Goal: Task Accomplishment & Management: Manage account settings

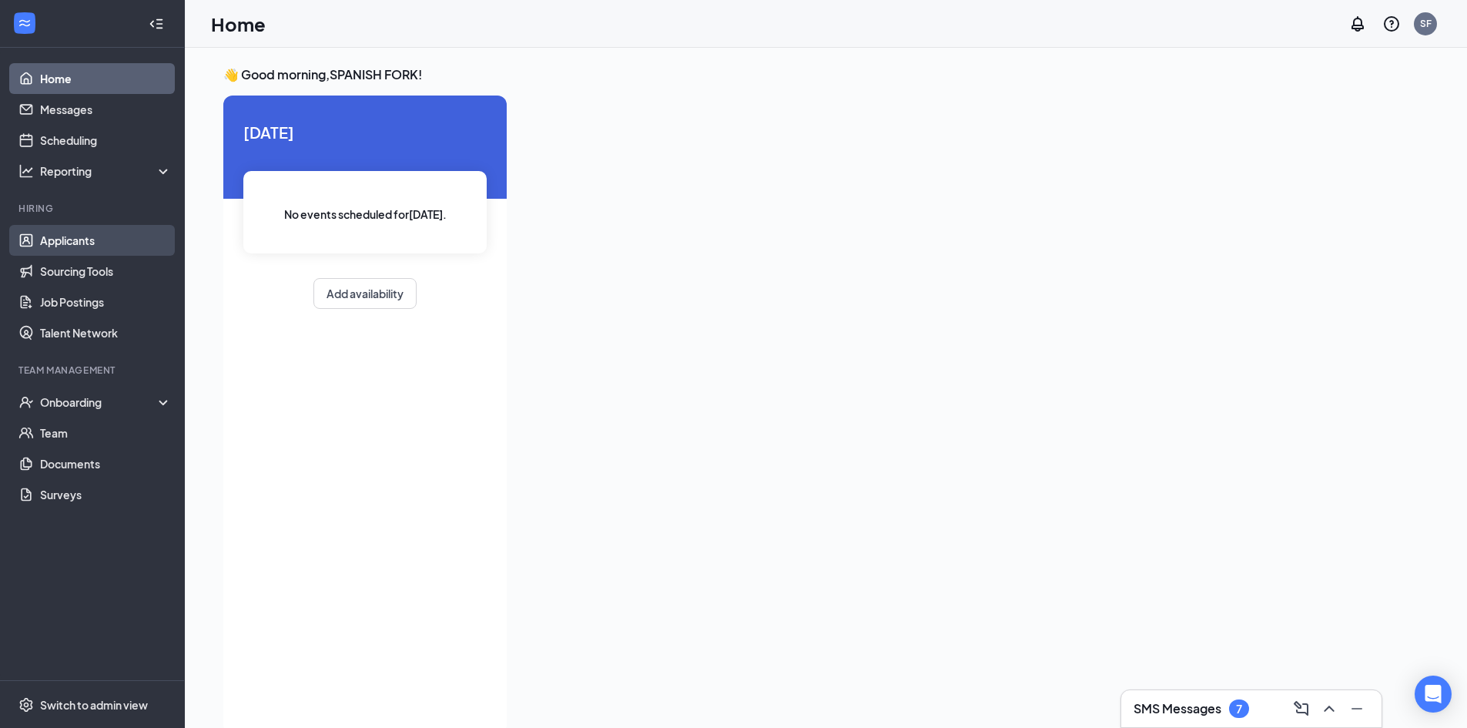
click at [102, 245] on link "Applicants" at bounding box center [106, 240] width 132 height 31
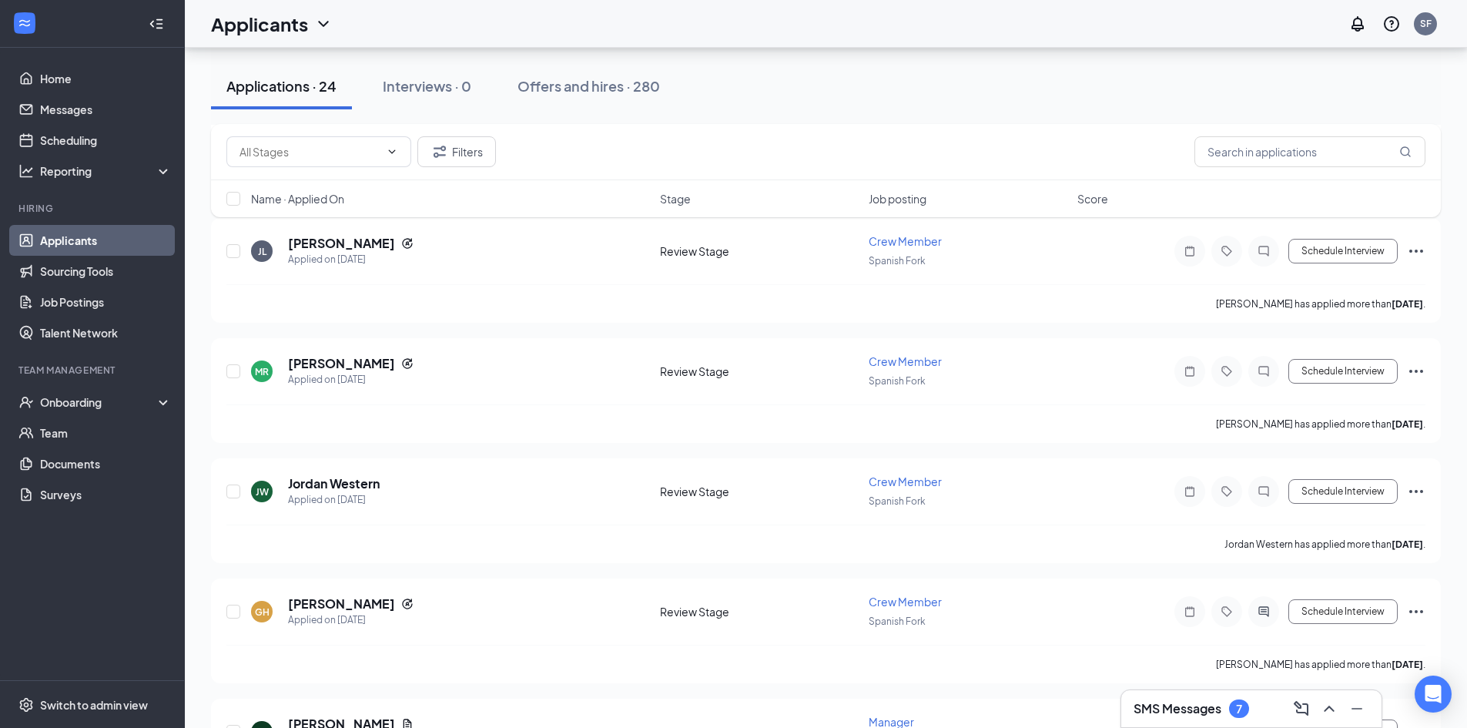
scroll to position [2156, 0]
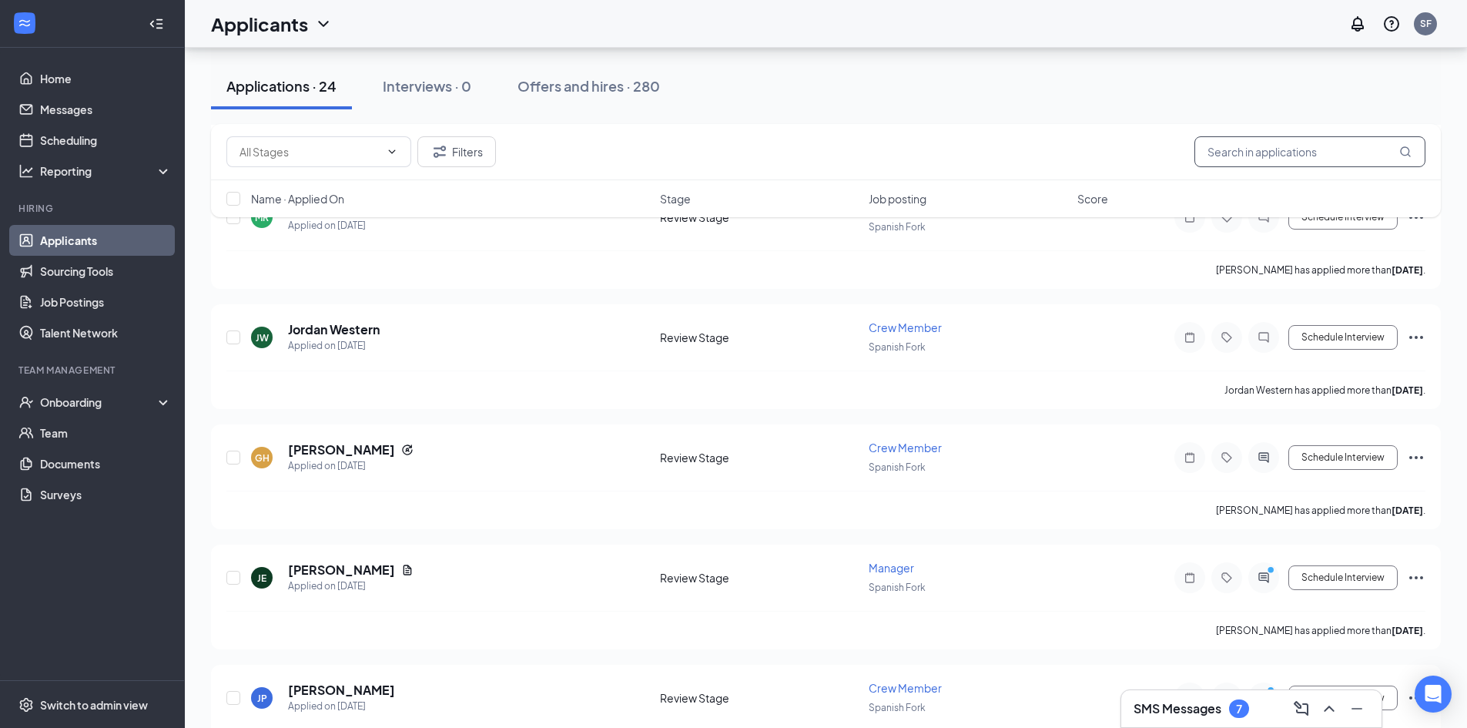
click at [1211, 149] on input "text" at bounding box center [1309, 151] width 231 height 31
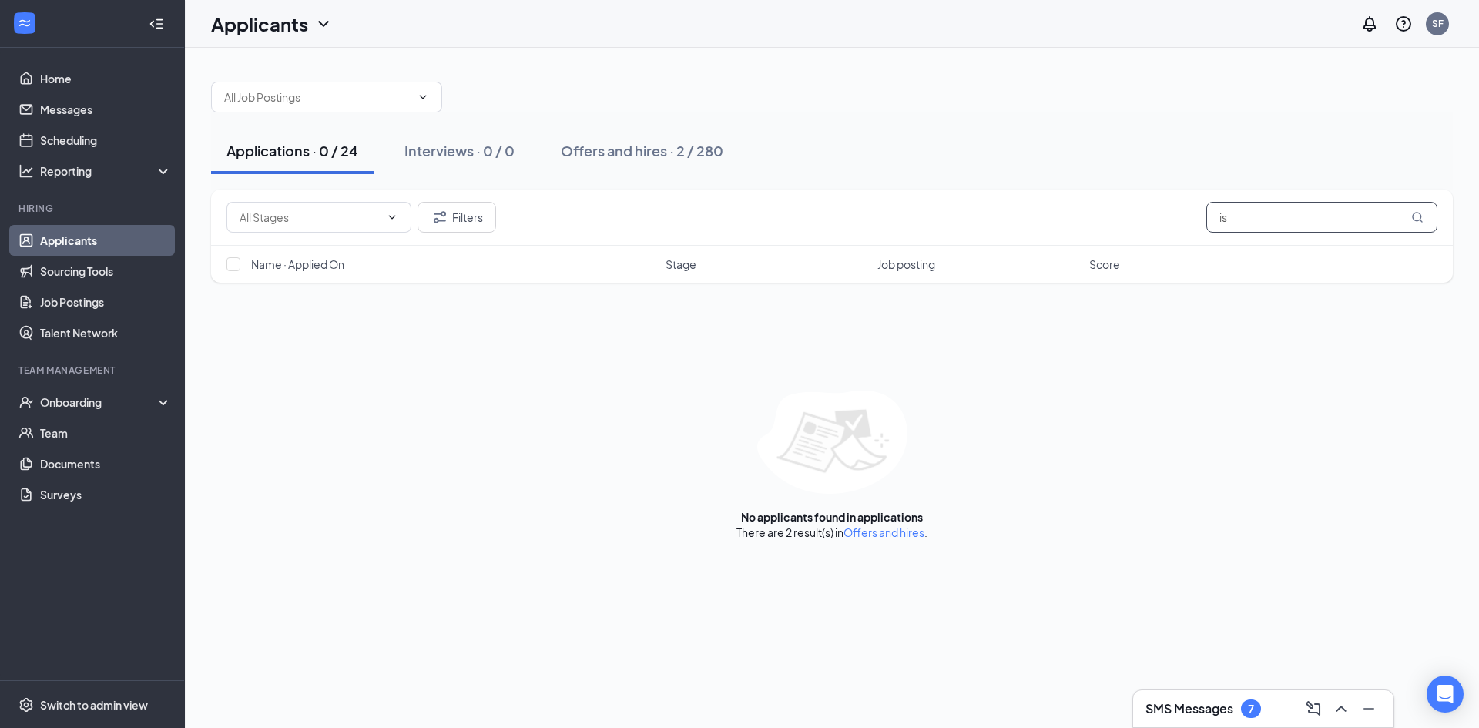
type input "i"
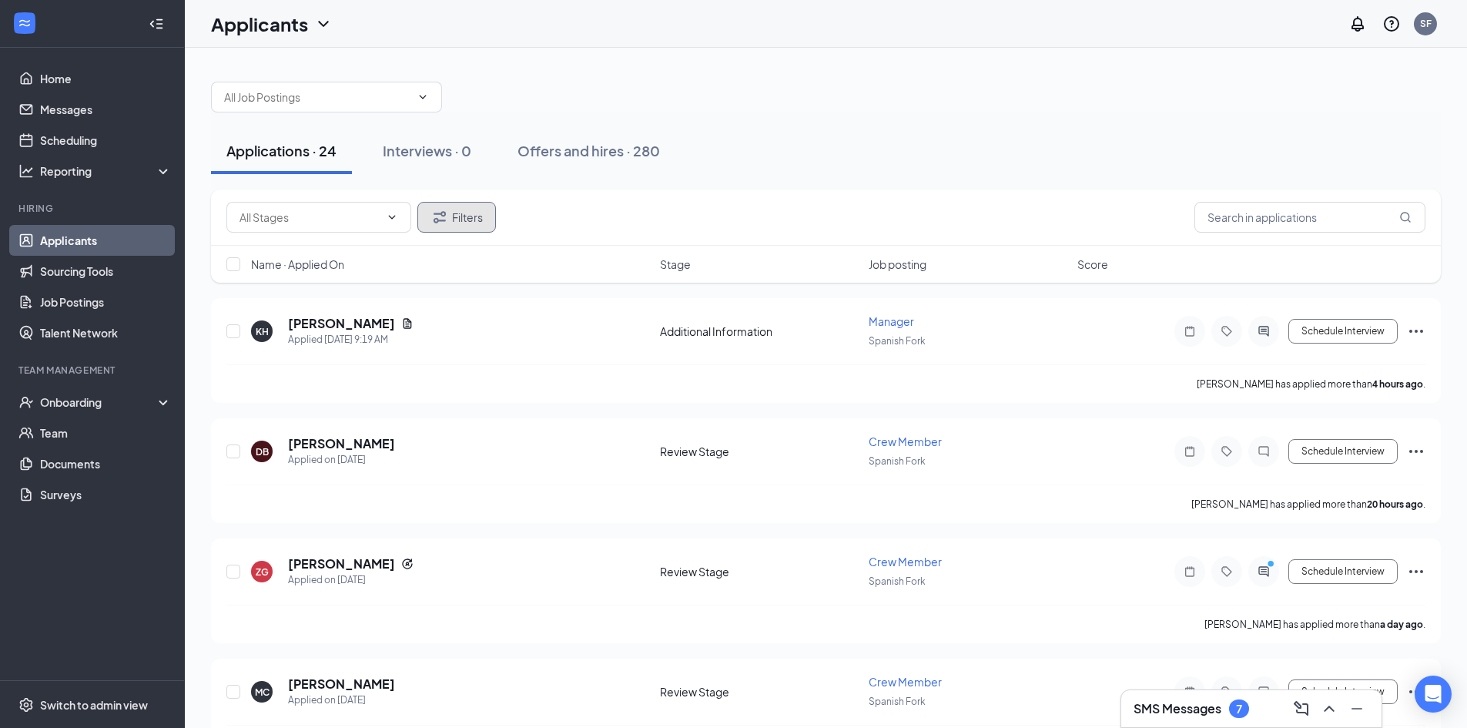
click at [472, 219] on button "Filters" at bounding box center [456, 217] width 79 height 31
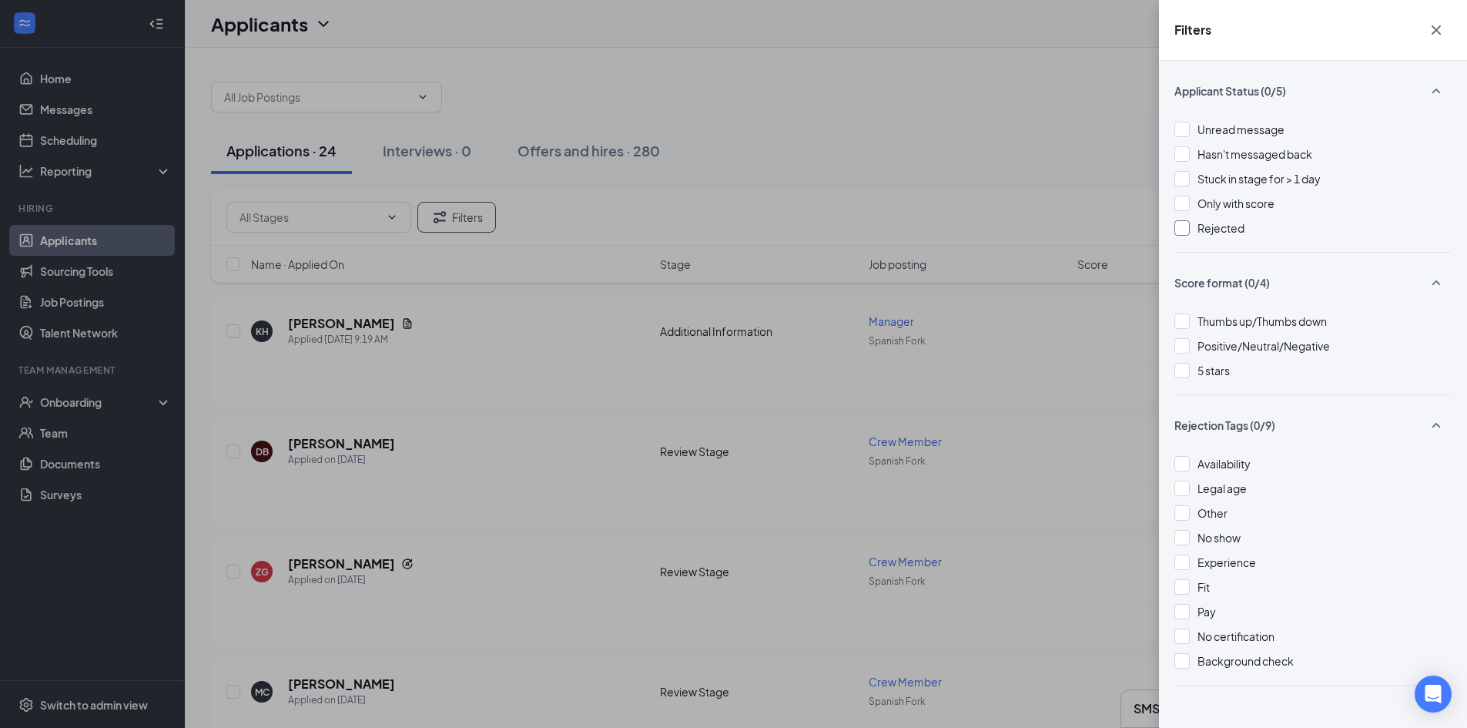
click at [1180, 230] on div at bounding box center [1181, 227] width 15 height 15
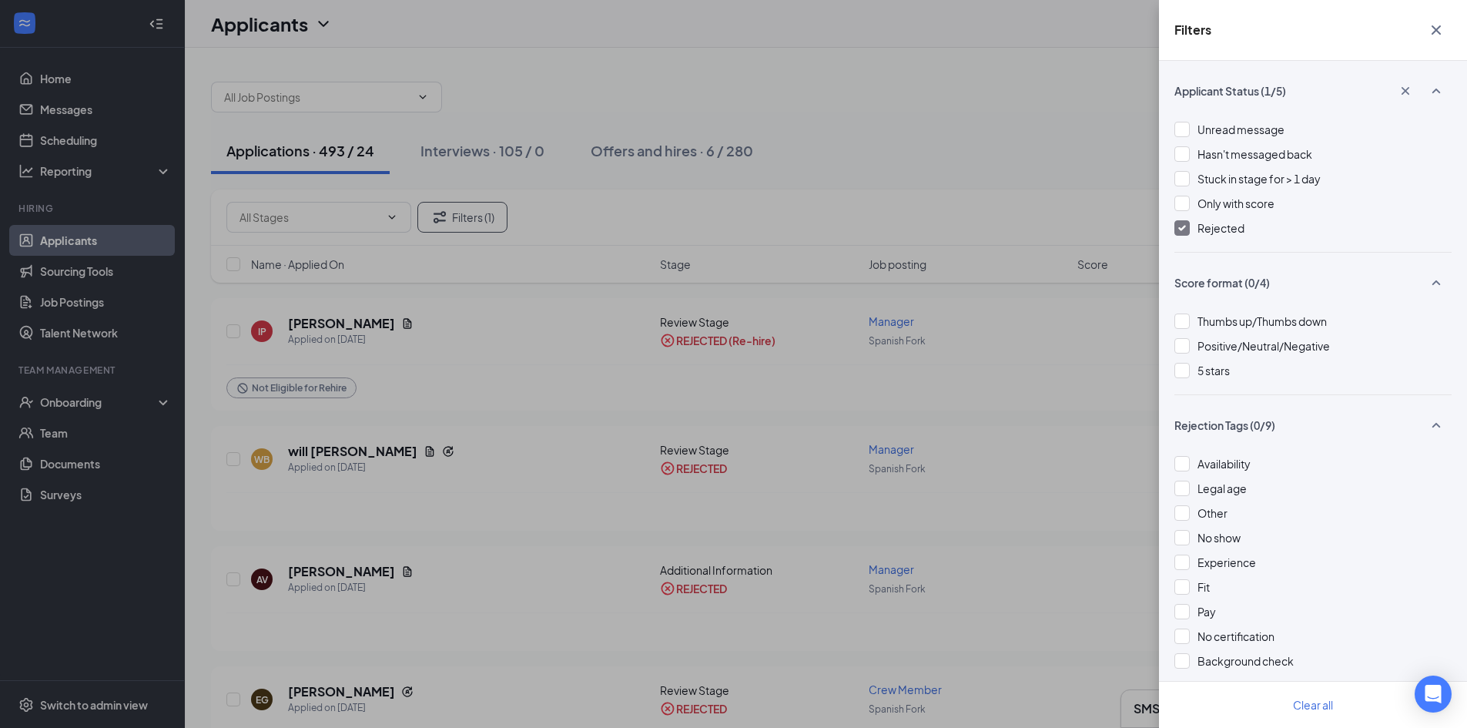
click at [1053, 369] on div "Filters Applicant Status (1/5) Unread message Hasn't messaged back Stuck in sta…" at bounding box center [733, 364] width 1467 height 728
click at [1430, 28] on icon "Cross" at bounding box center [1436, 30] width 18 height 18
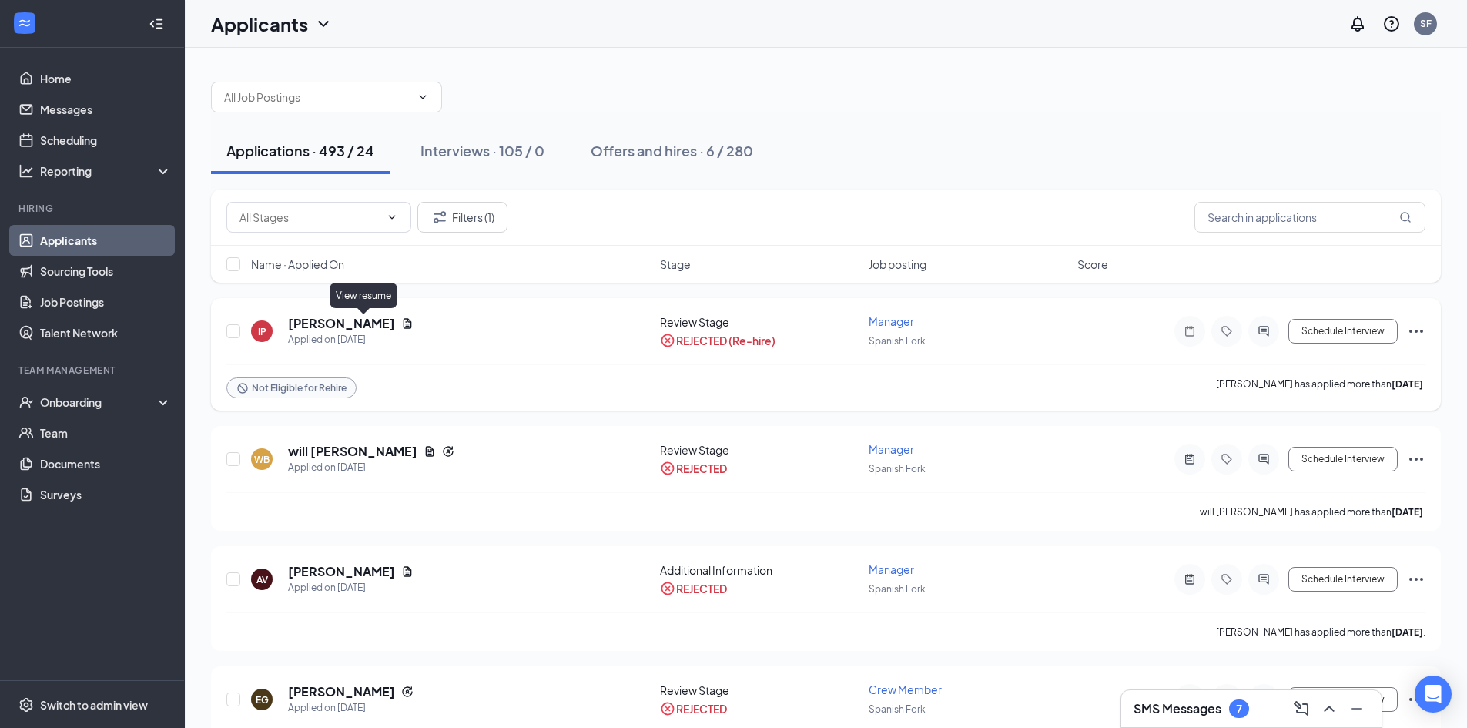
click at [404, 324] on icon "Document" at bounding box center [408, 323] width 8 height 10
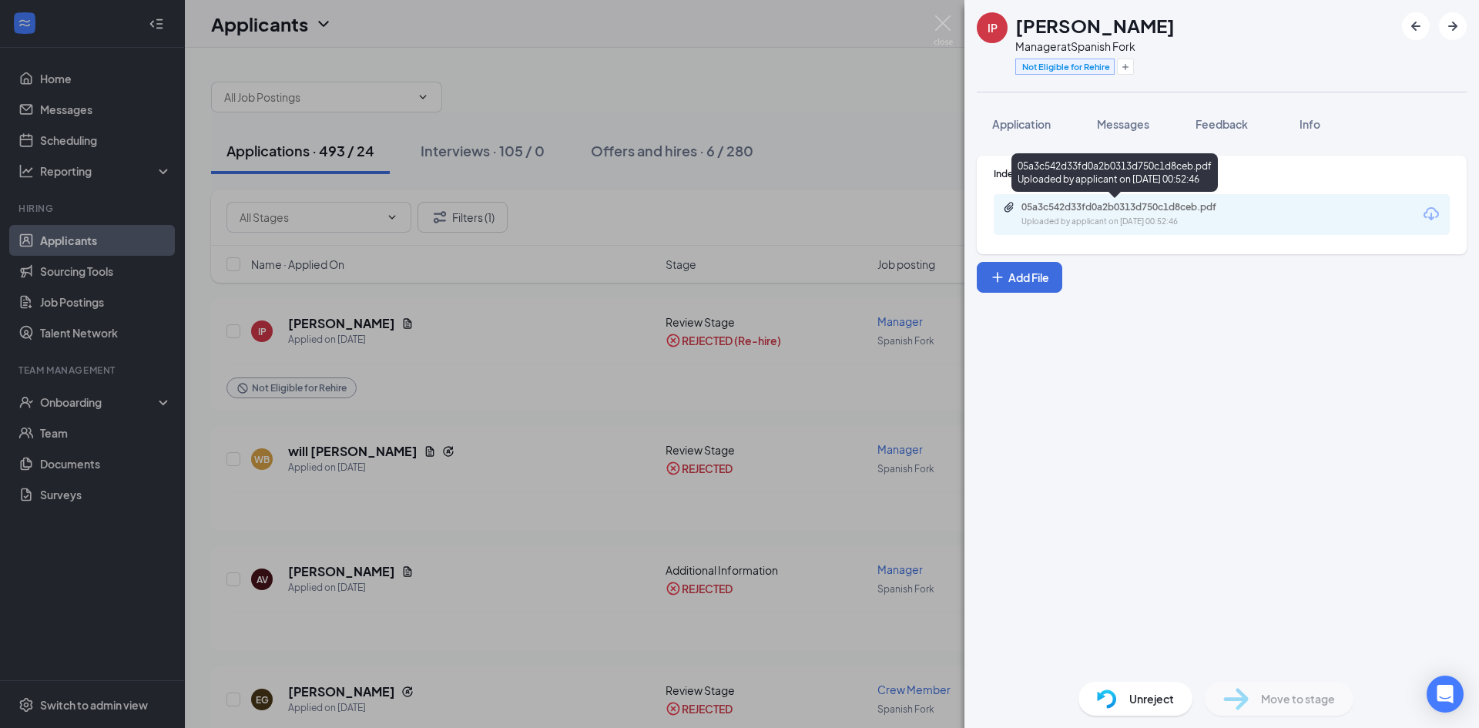
click at [1244, 226] on div "Uploaded by applicant on [DATE] 00:52:46" at bounding box center [1136, 222] width 231 height 12
click at [943, 22] on img at bounding box center [942, 30] width 19 height 30
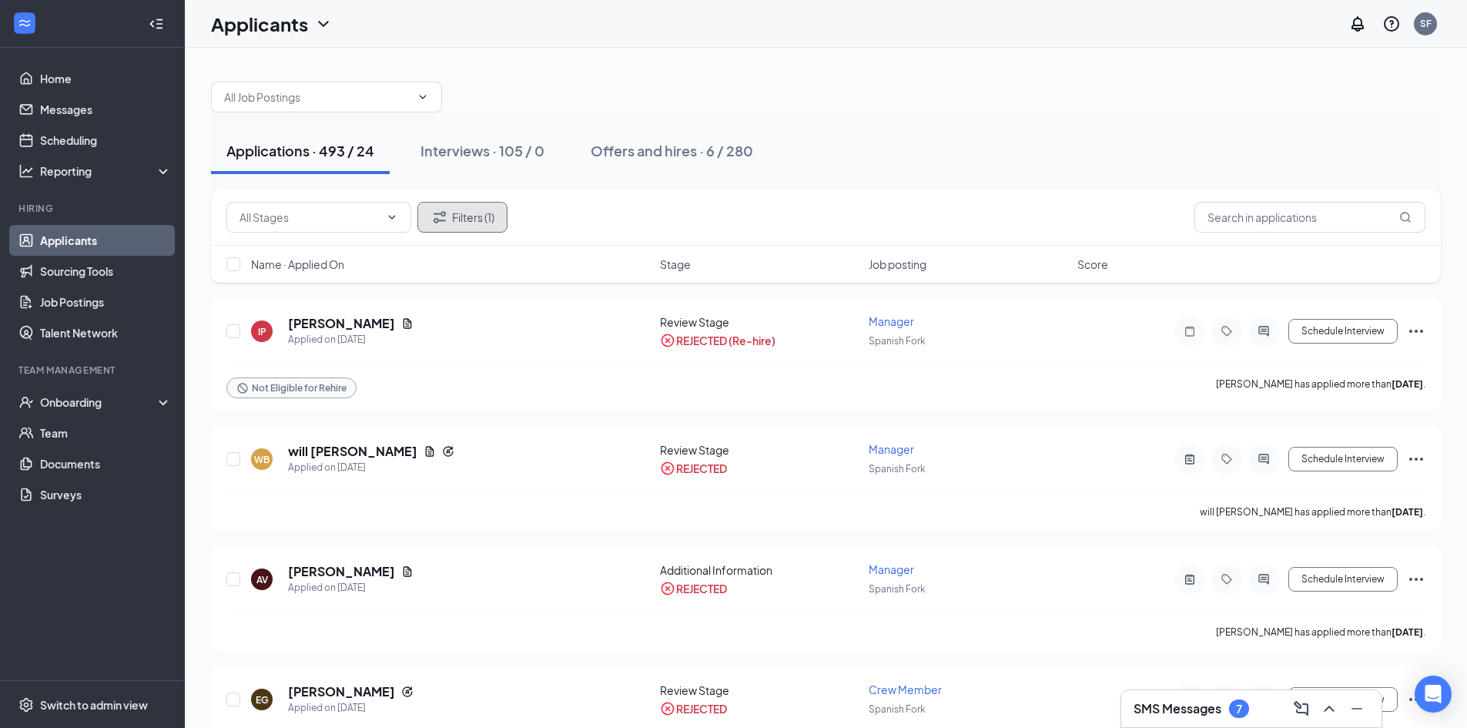
click at [491, 216] on button "Filters (1)" at bounding box center [462, 217] width 90 height 31
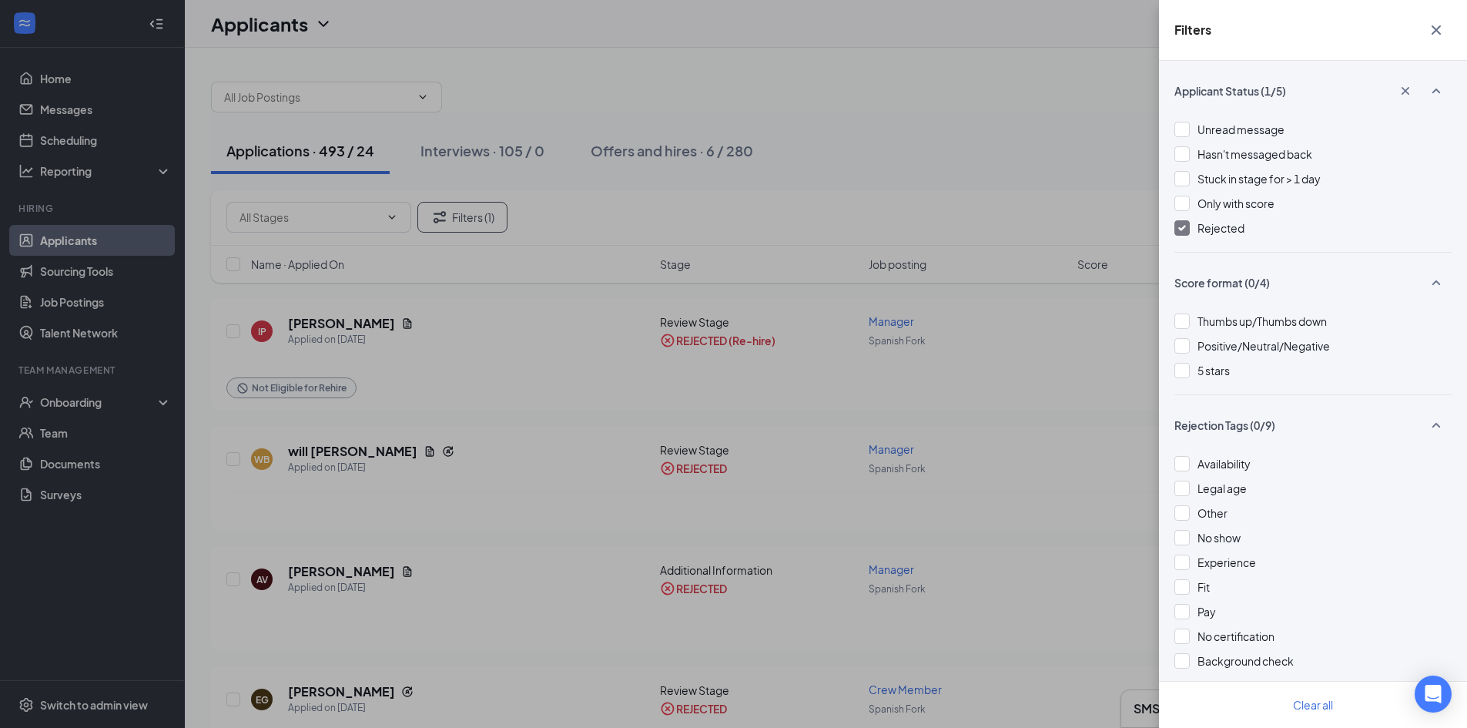
click at [1183, 227] on img at bounding box center [1182, 228] width 8 height 6
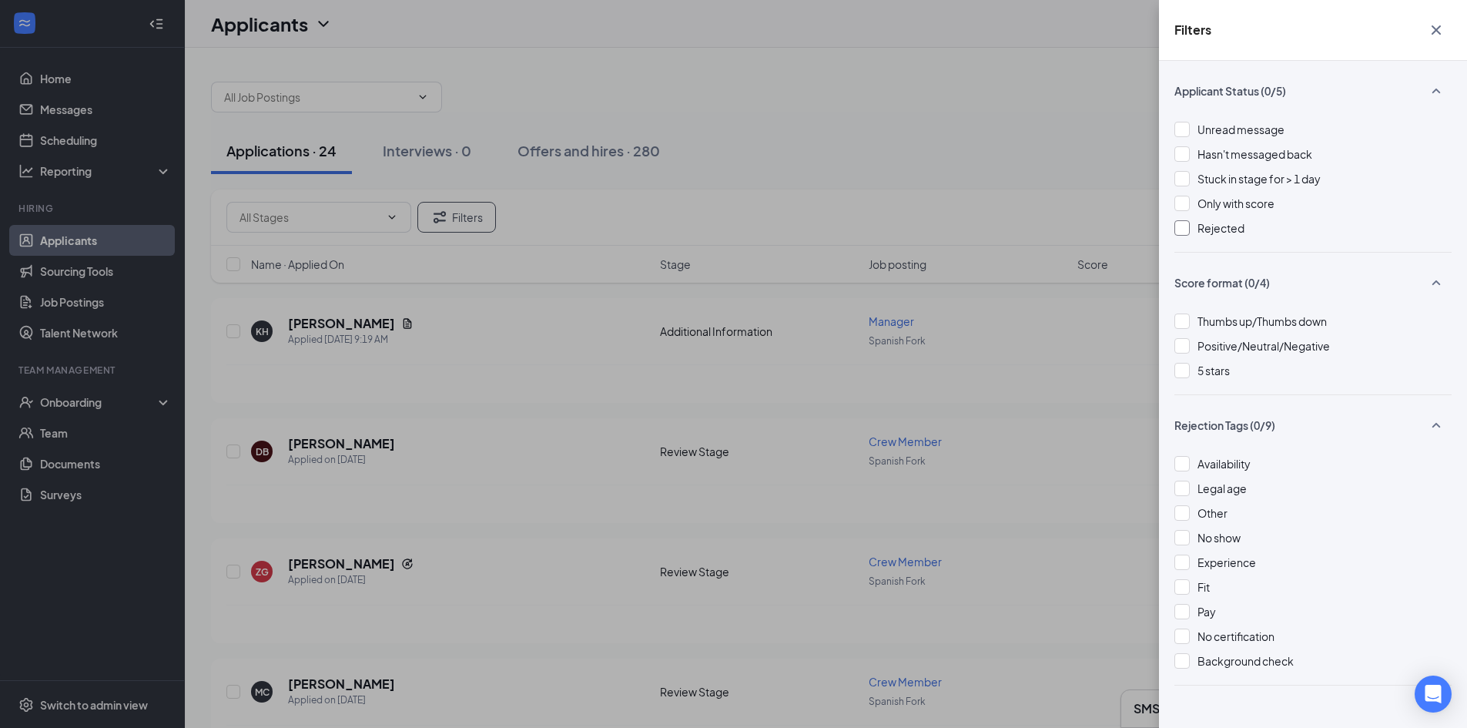
click at [1437, 28] on icon "Cross" at bounding box center [1436, 30] width 18 height 18
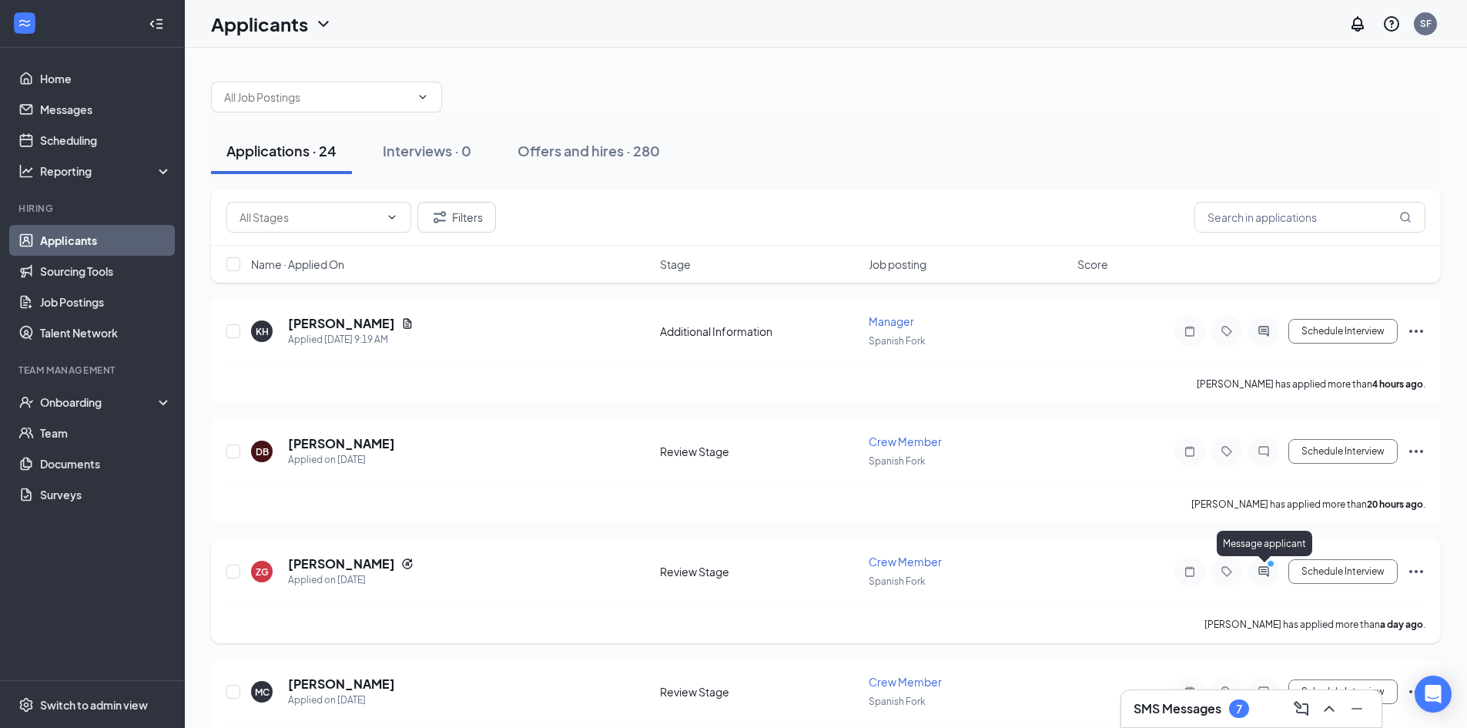
click at [1261, 576] on icon "ActiveChat" at bounding box center [1263, 571] width 18 height 12
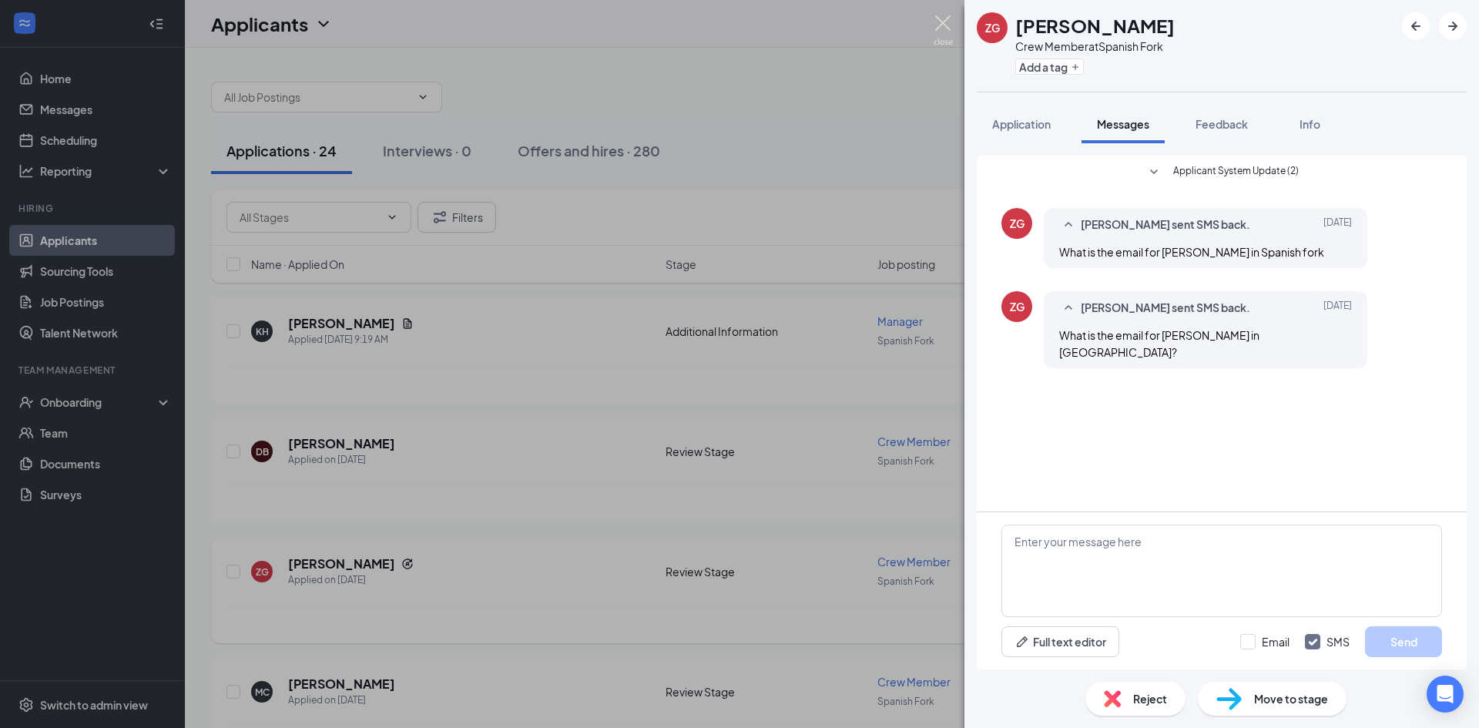
click at [940, 24] on img at bounding box center [942, 30] width 19 height 30
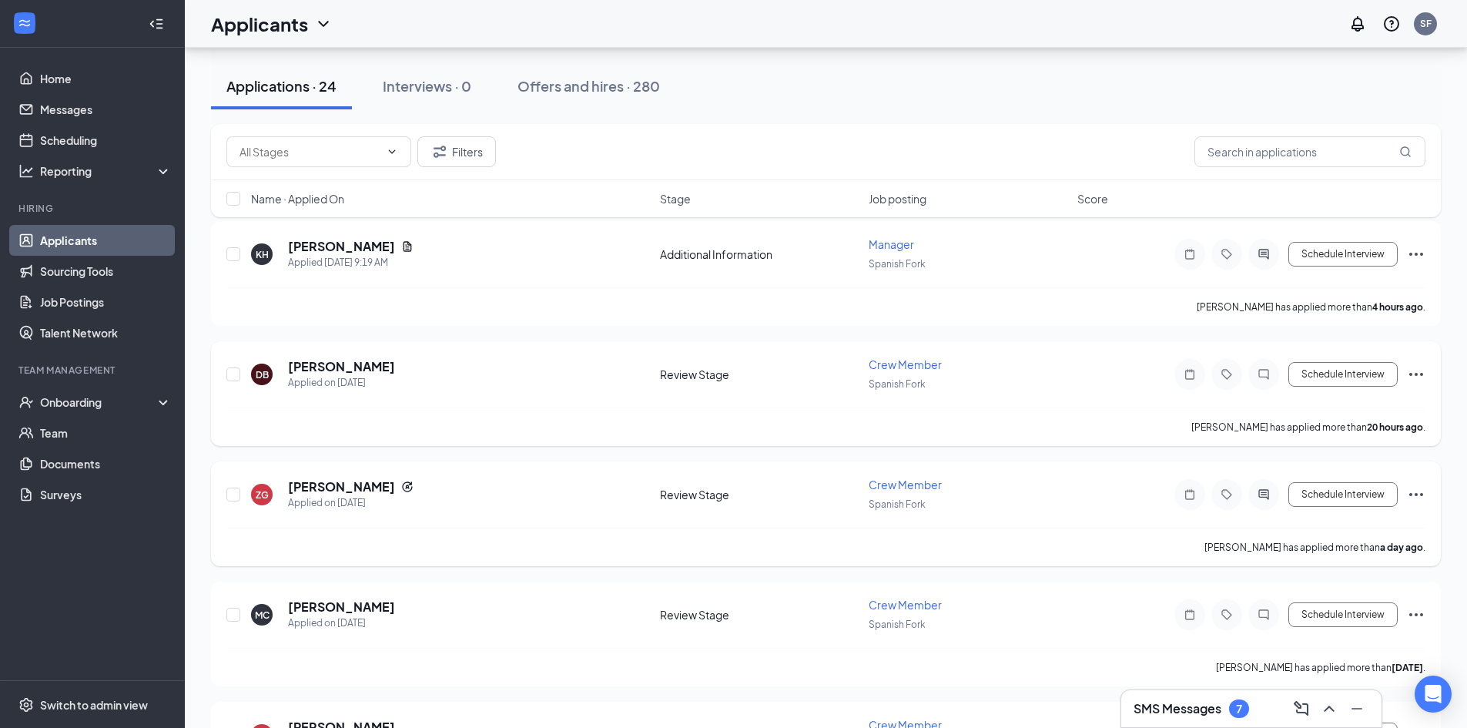
scroll to position [154, 0]
